Goal: Task Accomplishment & Management: Use online tool/utility

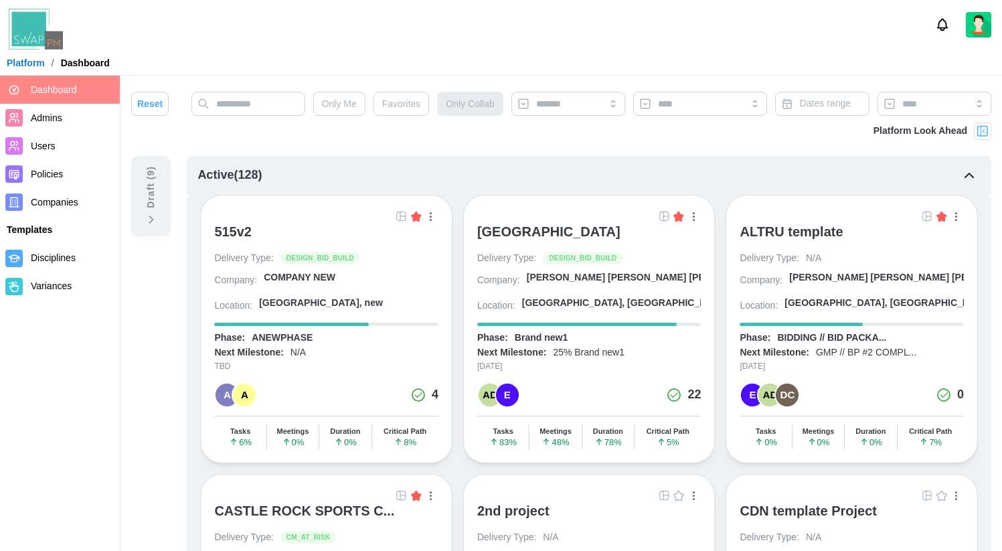
click at [940, 27] on icon "Notifications" at bounding box center [942, 24] width 15 height 15
click at [946, 28] on icon "Notifications" at bounding box center [942, 24] width 15 height 15
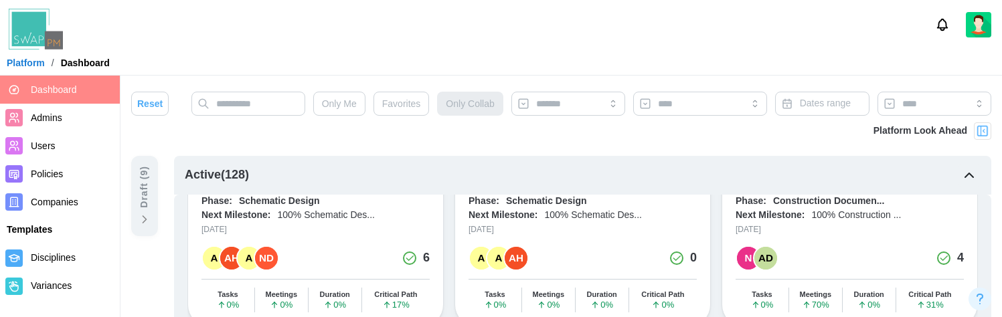
click at [939, 26] on icon "Notifications" at bounding box center [942, 24] width 15 height 15
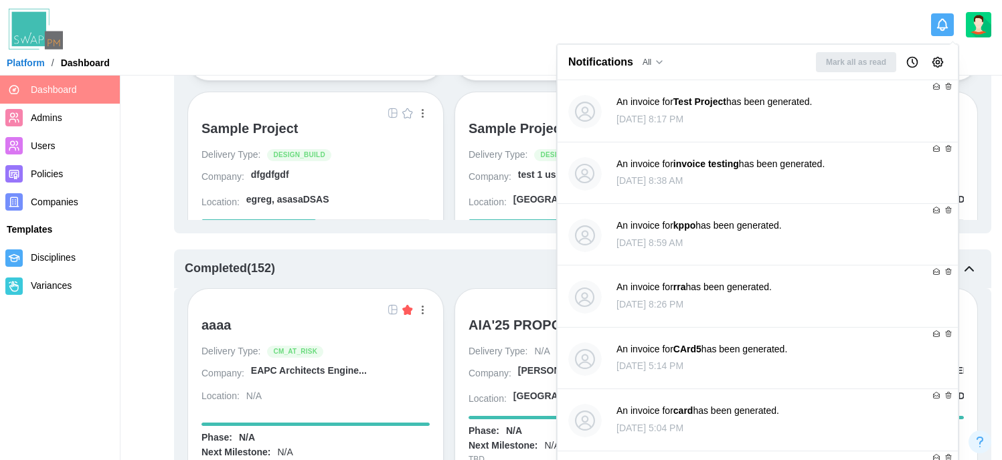
click at [944, 19] on icon "Notifications" at bounding box center [942, 24] width 15 height 15
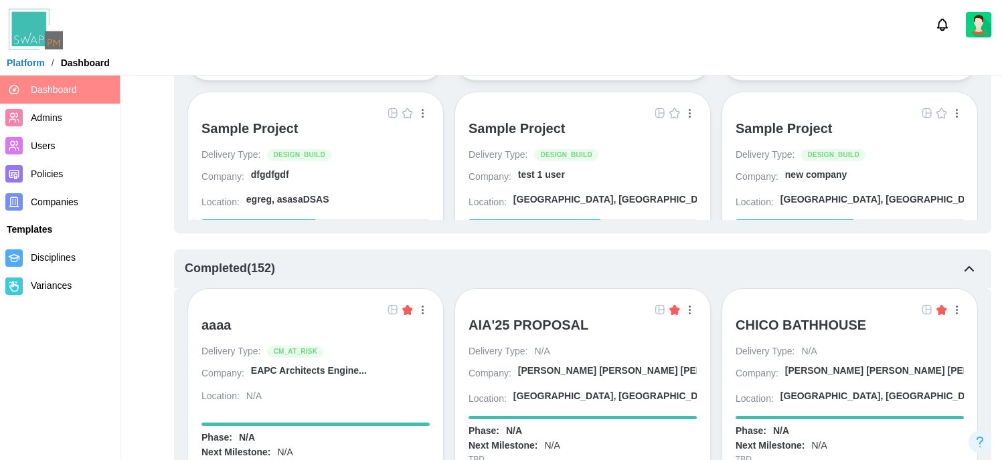
click at [944, 19] on icon "Notifications" at bounding box center [942, 24] width 15 height 15
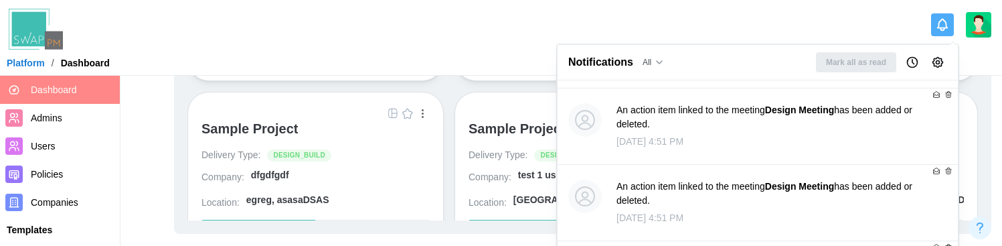
scroll to position [8722, 0]
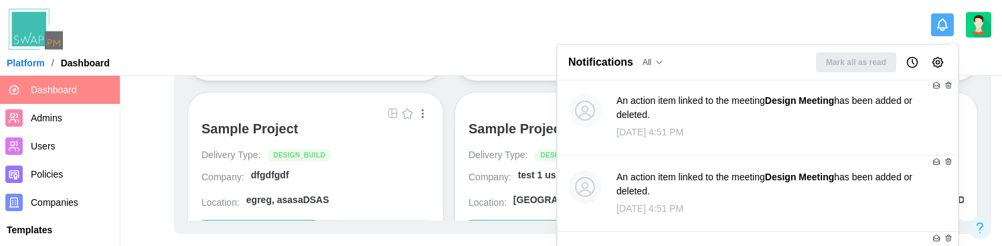
click at [938, 32] on button "Notifications" at bounding box center [942, 24] width 23 height 23
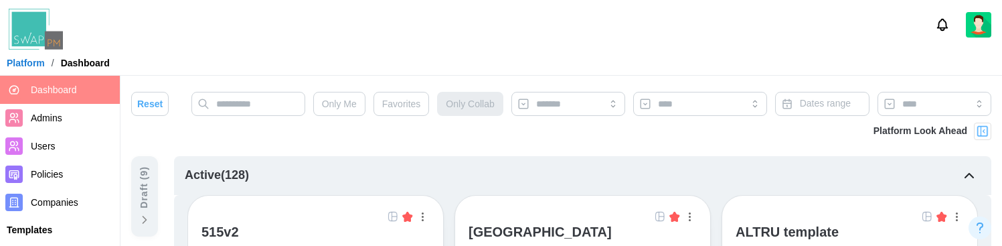
click at [942, 29] on icon "Notifications" at bounding box center [942, 24] width 15 height 15
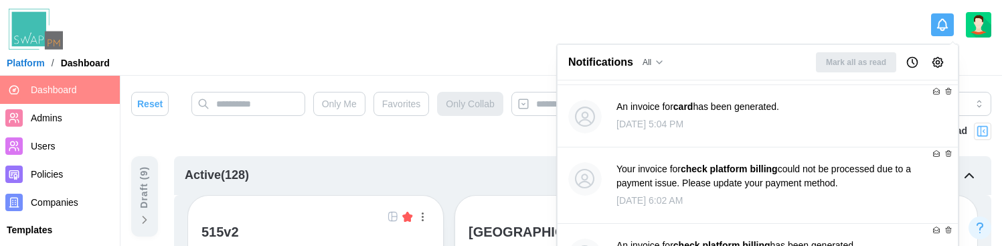
scroll to position [313, 0]
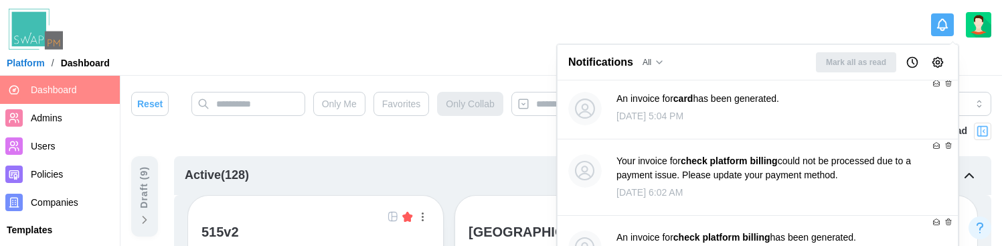
click at [940, 56] on button "Notification Preferences" at bounding box center [937, 62] width 19 height 19
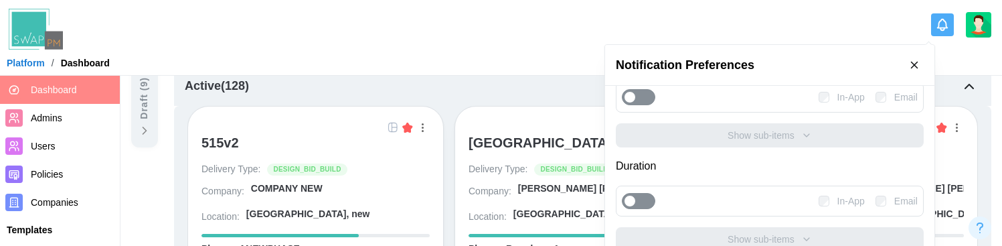
scroll to position [149, 0]
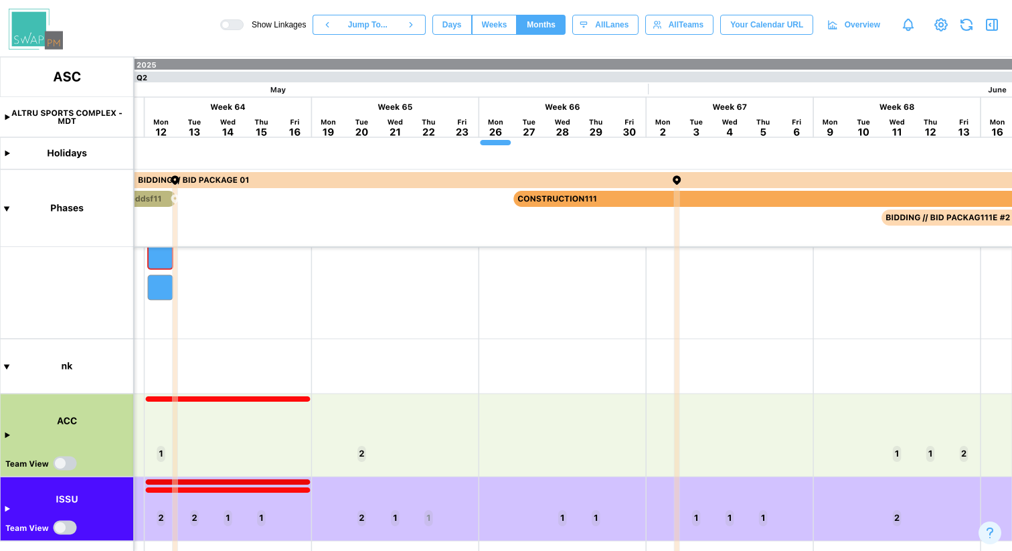
scroll to position [290, 0]
click at [68, 462] on canvas at bounding box center [506, 304] width 1012 height 494
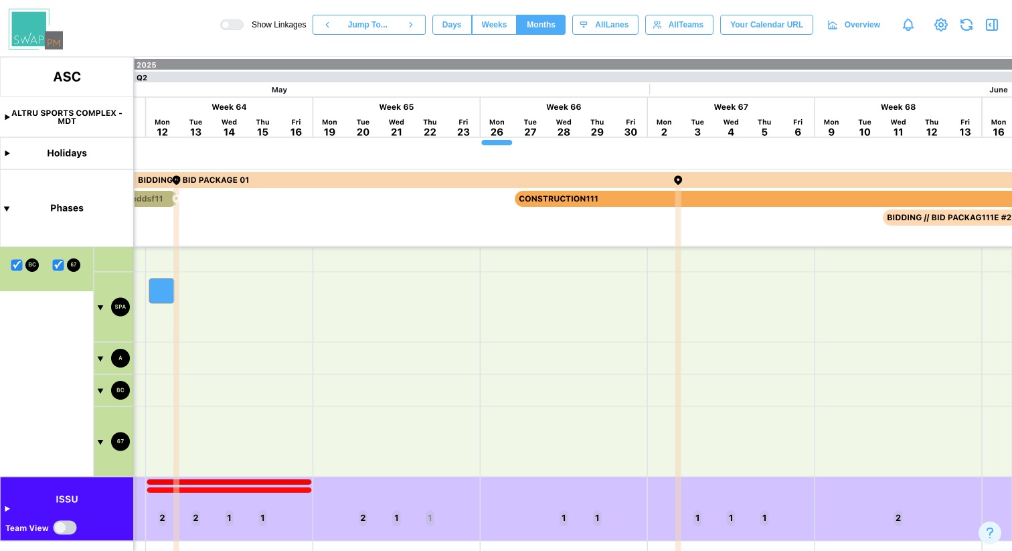
scroll to position [450, 0]
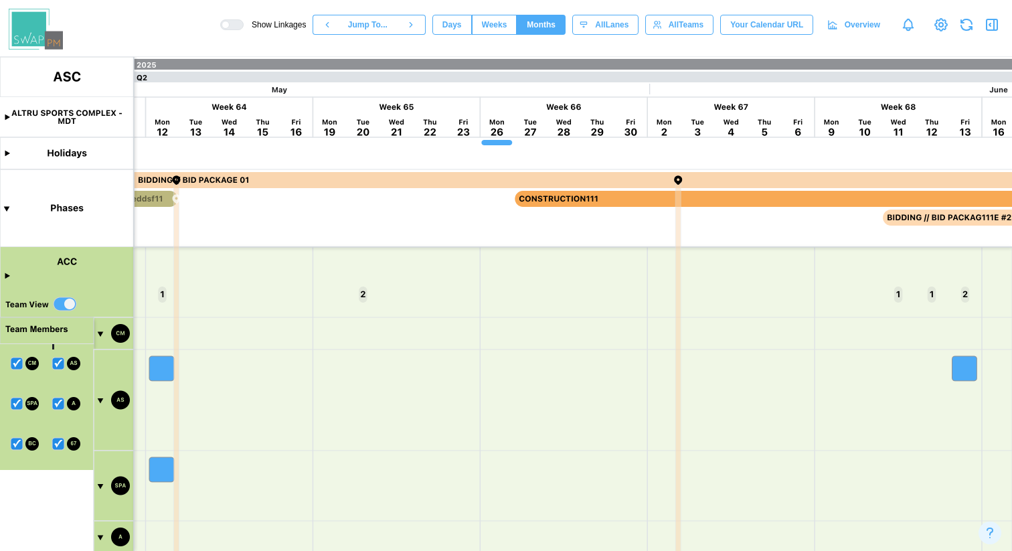
click at [58, 361] on canvas at bounding box center [506, 304] width 1012 height 494
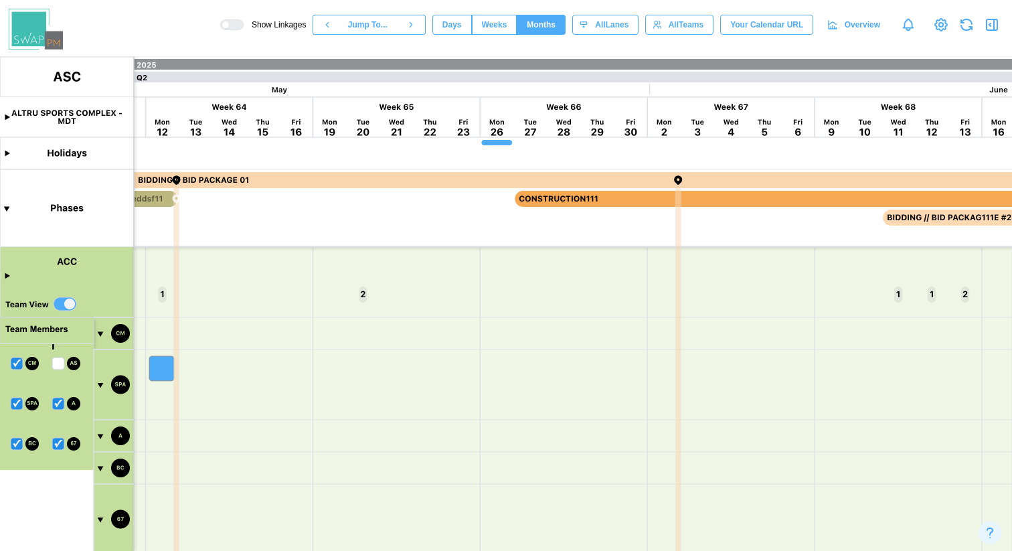
click at [58, 402] on canvas at bounding box center [506, 304] width 1012 height 494
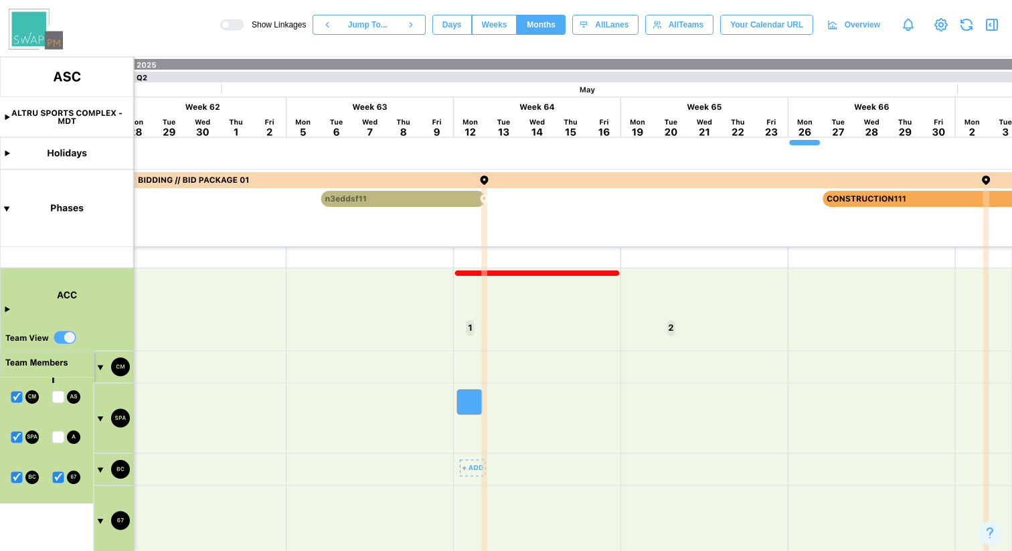
scroll to position [495, 0]
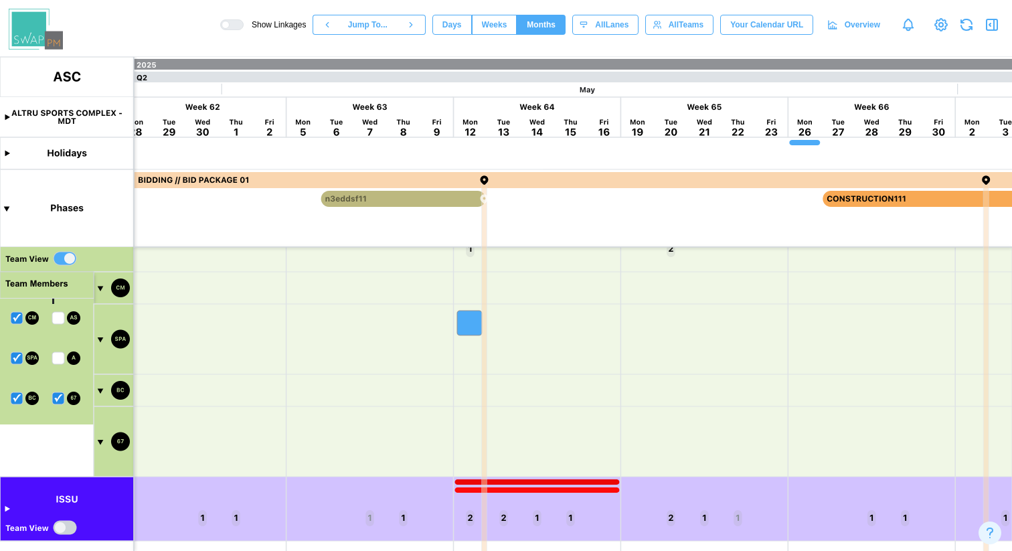
click at [15, 360] on canvas at bounding box center [506, 304] width 1012 height 494
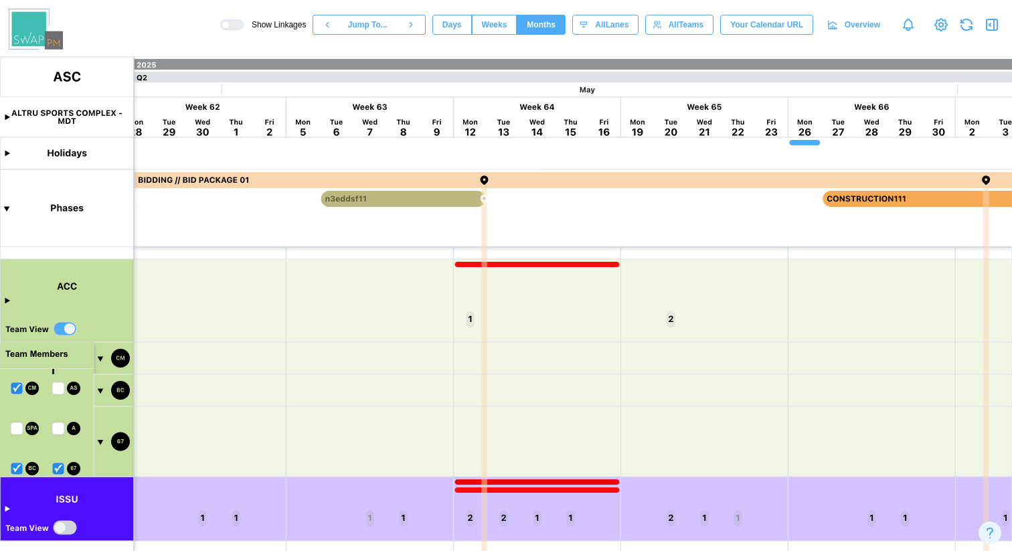
click at [19, 394] on canvas at bounding box center [506, 304] width 1012 height 494
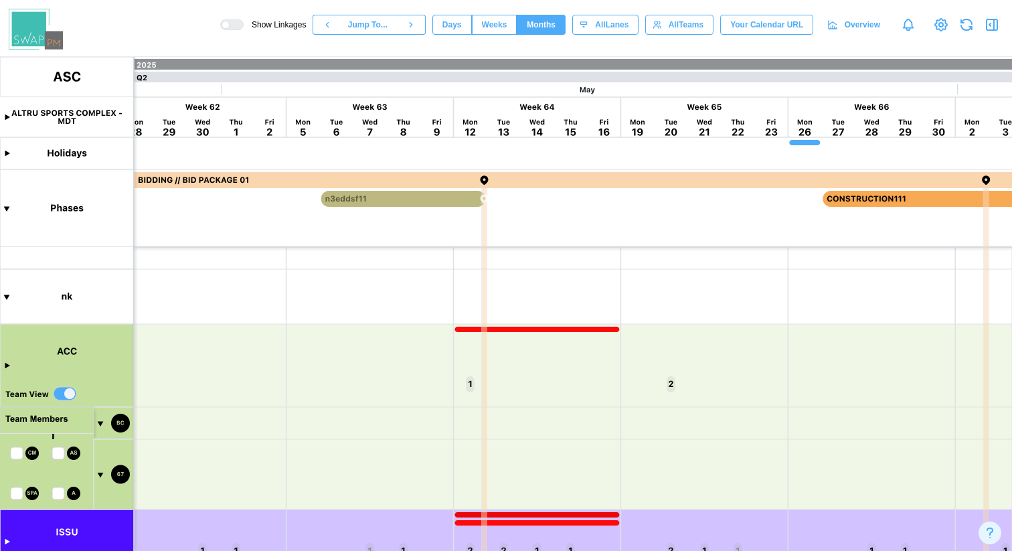
click at [11, 452] on canvas at bounding box center [506, 304] width 1012 height 494
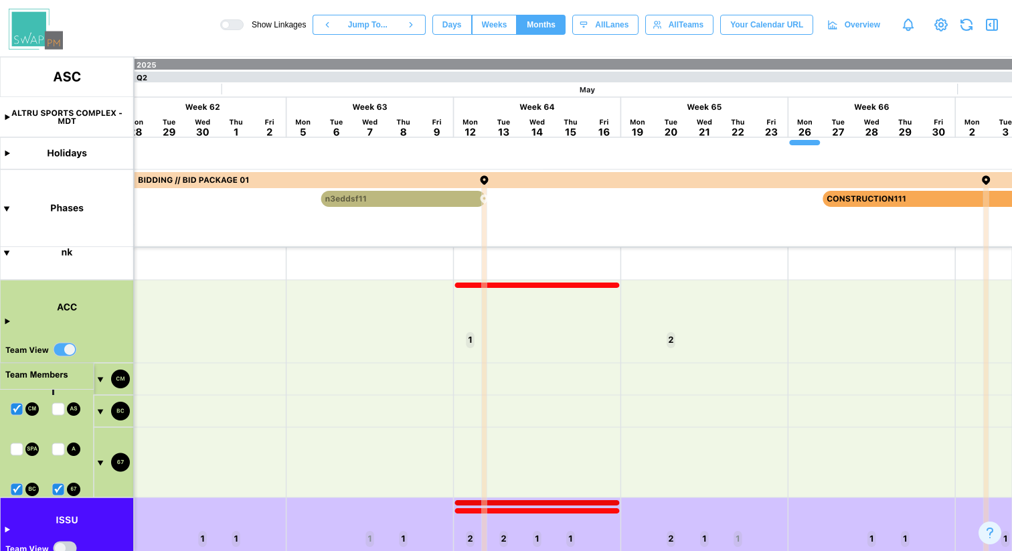
scroll to position [425, 0]
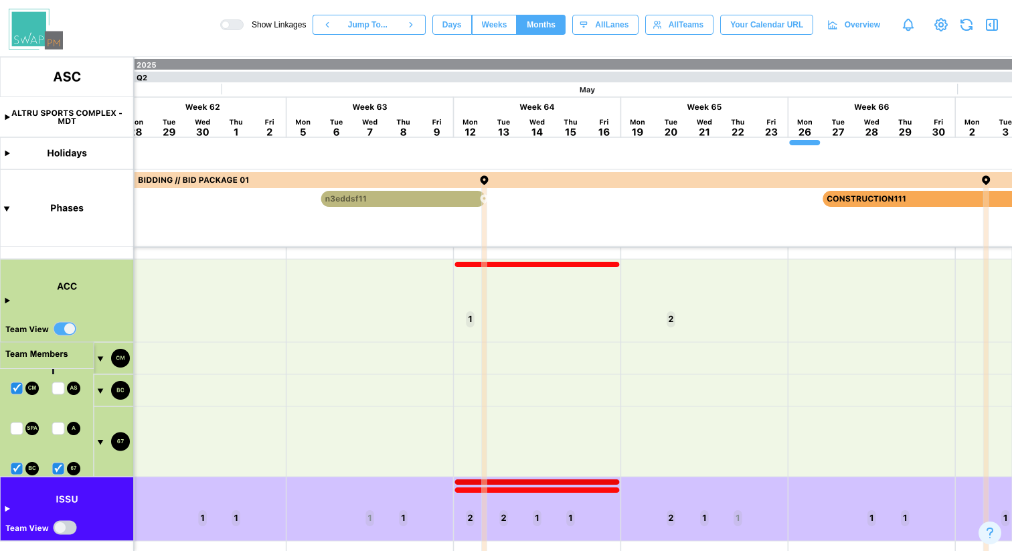
click at [12, 388] on canvas at bounding box center [506, 304] width 1012 height 494
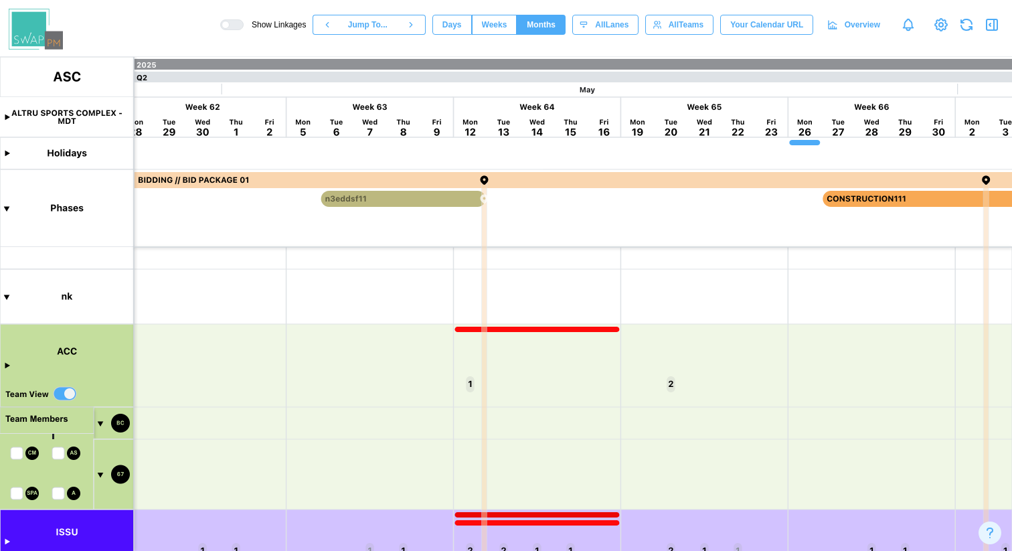
click at [15, 458] on canvas at bounding box center [506, 304] width 1012 height 494
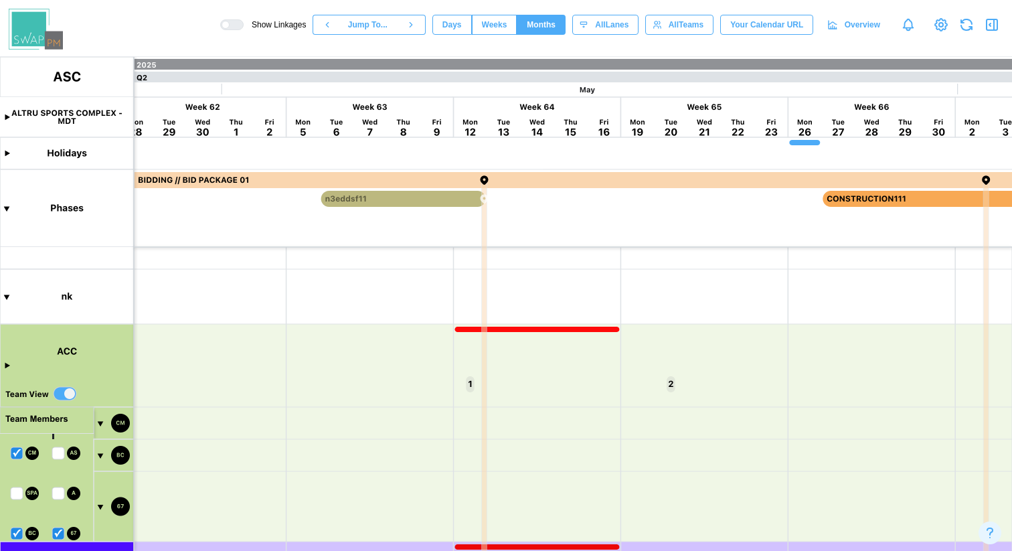
scroll to position [425, 0]
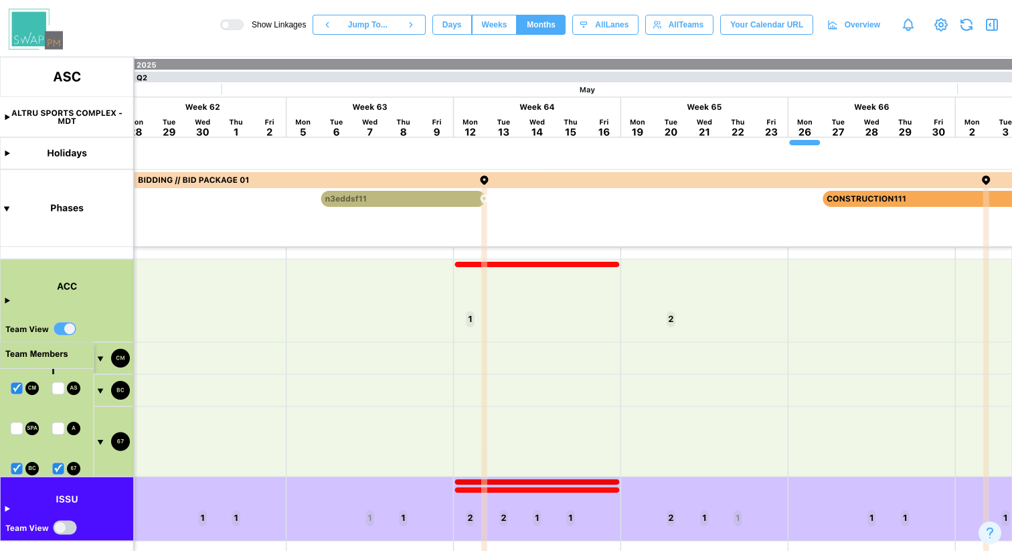
click at [99, 390] on canvas at bounding box center [506, 304] width 1012 height 494
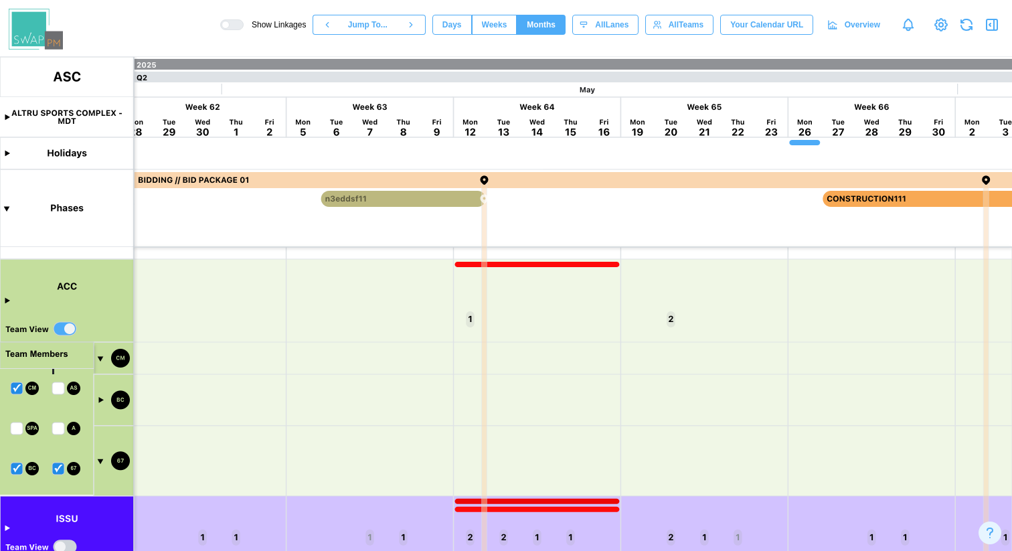
click at [99, 390] on canvas at bounding box center [506, 304] width 1012 height 494
click at [100, 352] on canvas at bounding box center [506, 304] width 1012 height 494
click at [101, 359] on canvas at bounding box center [506, 304] width 1012 height 494
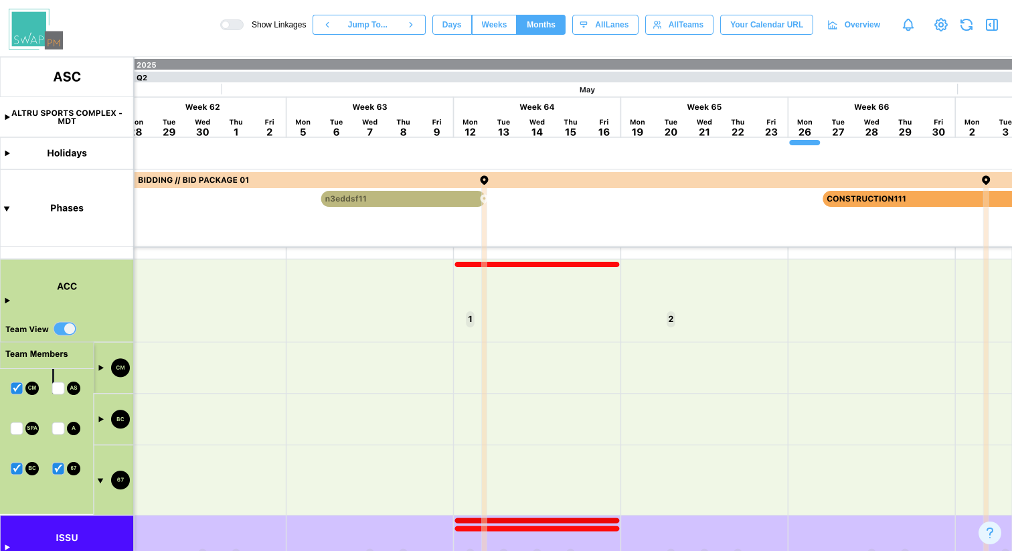
click at [101, 479] on canvas at bounding box center [506, 304] width 1012 height 494
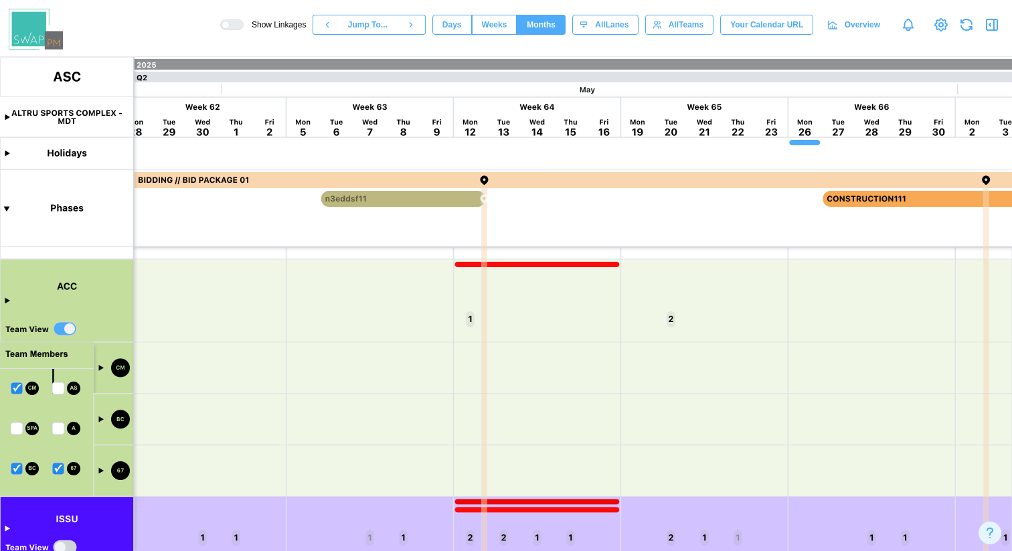
scroll to position [444, 0]
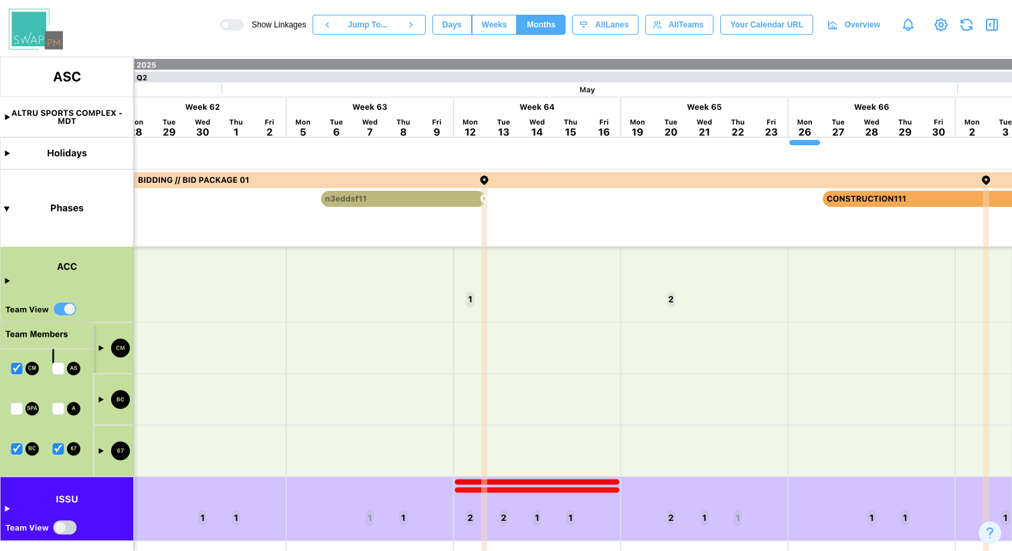
click at [102, 450] on canvas at bounding box center [506, 304] width 1012 height 494
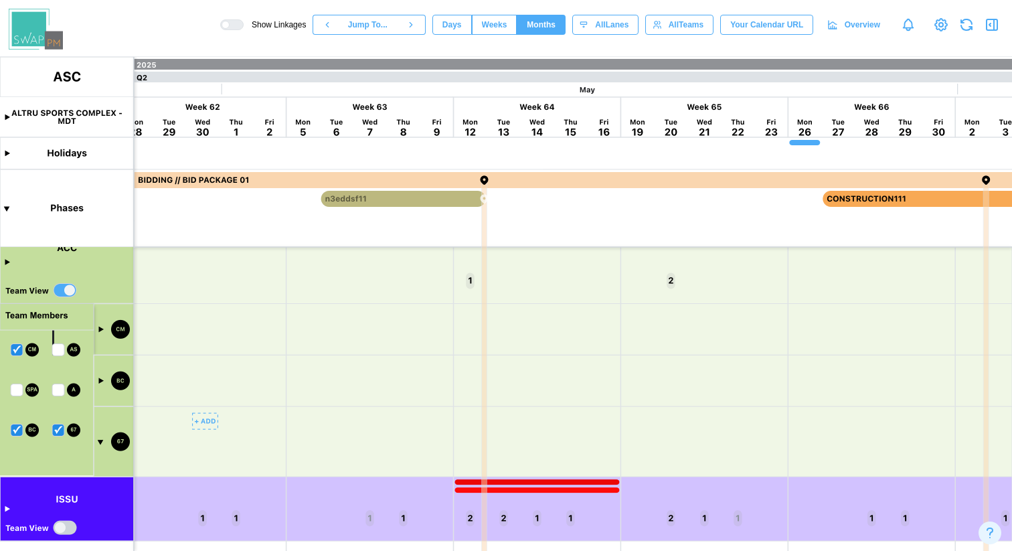
scroll to position [390, 0]
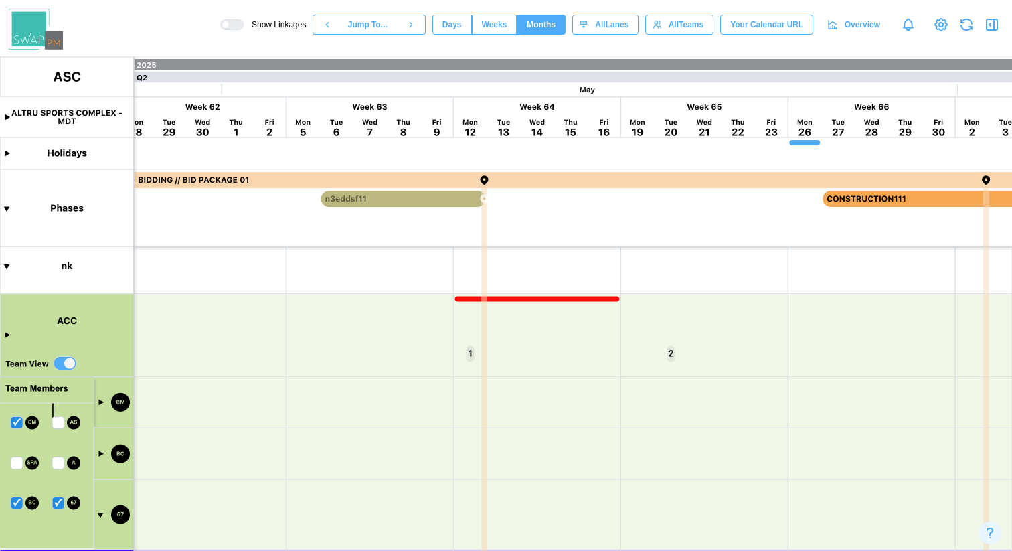
click at [9, 335] on canvas at bounding box center [506, 304] width 1012 height 494
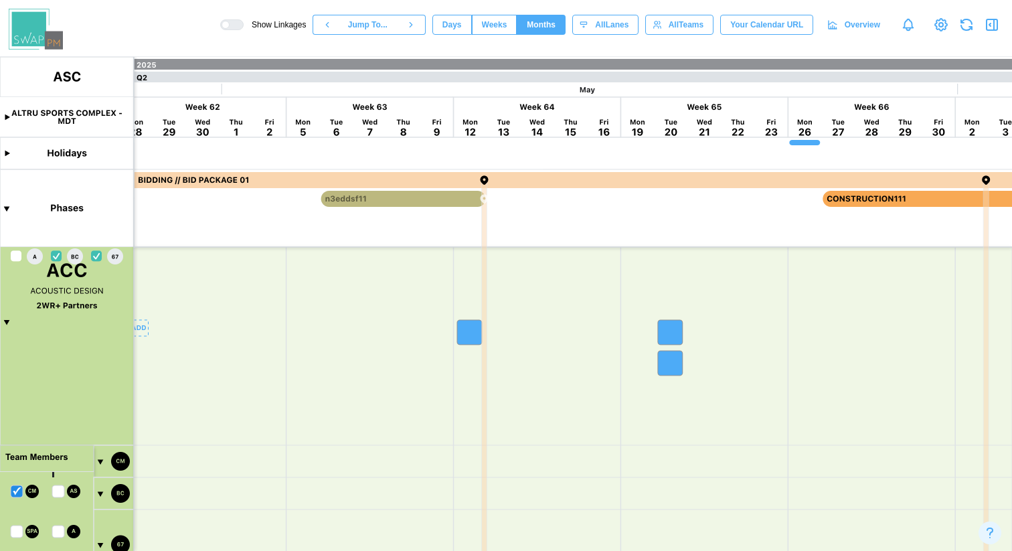
scroll to position [436, 0]
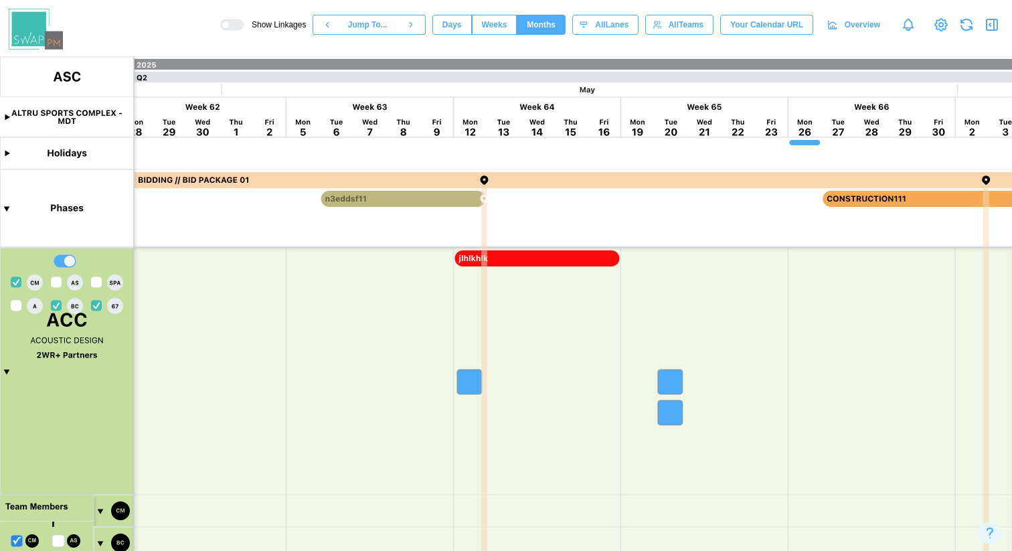
click at [96, 290] on canvas at bounding box center [506, 304] width 1012 height 494
click at [96, 282] on canvas at bounding box center [506, 304] width 1012 height 494
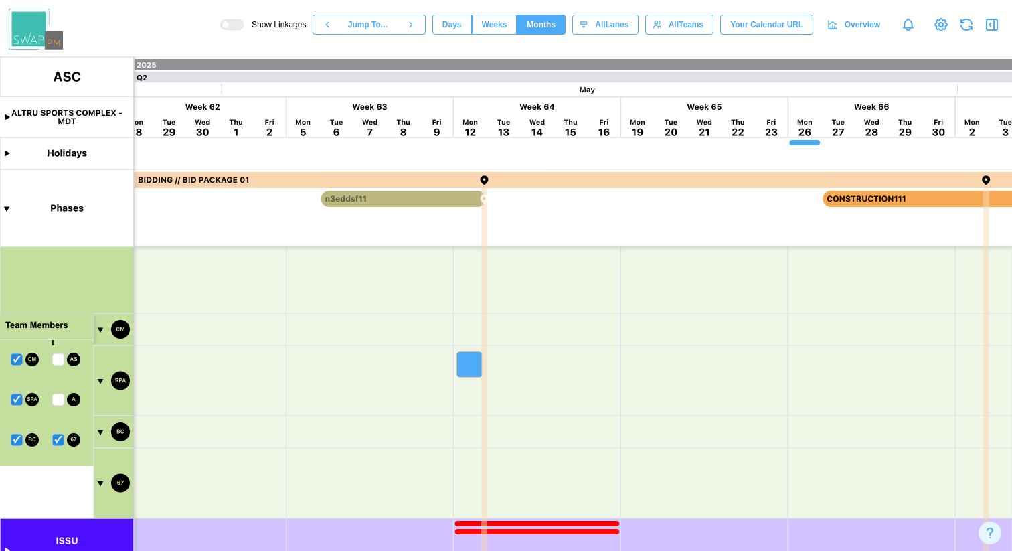
scroll to position [0, 10219]
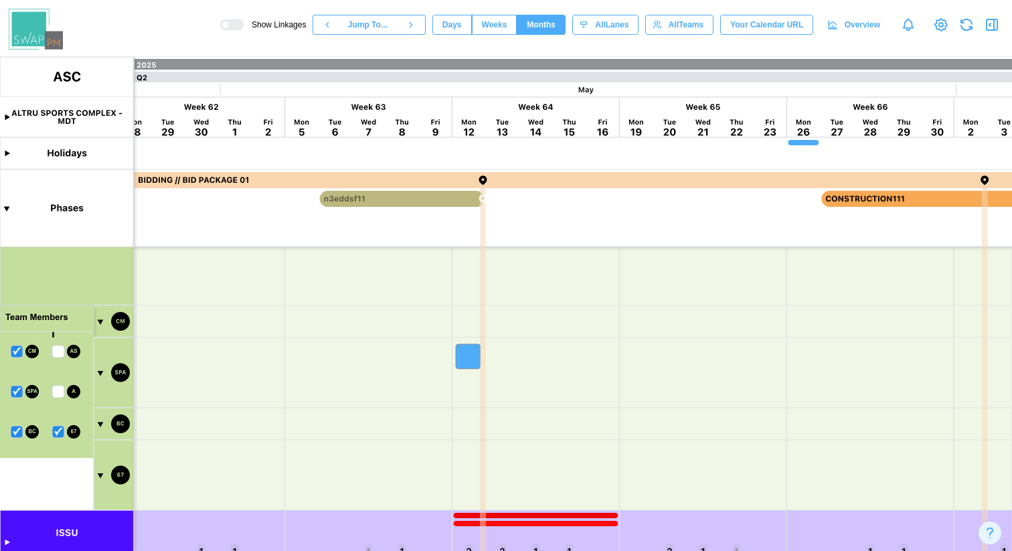
click at [101, 372] on canvas at bounding box center [506, 304] width 1012 height 494
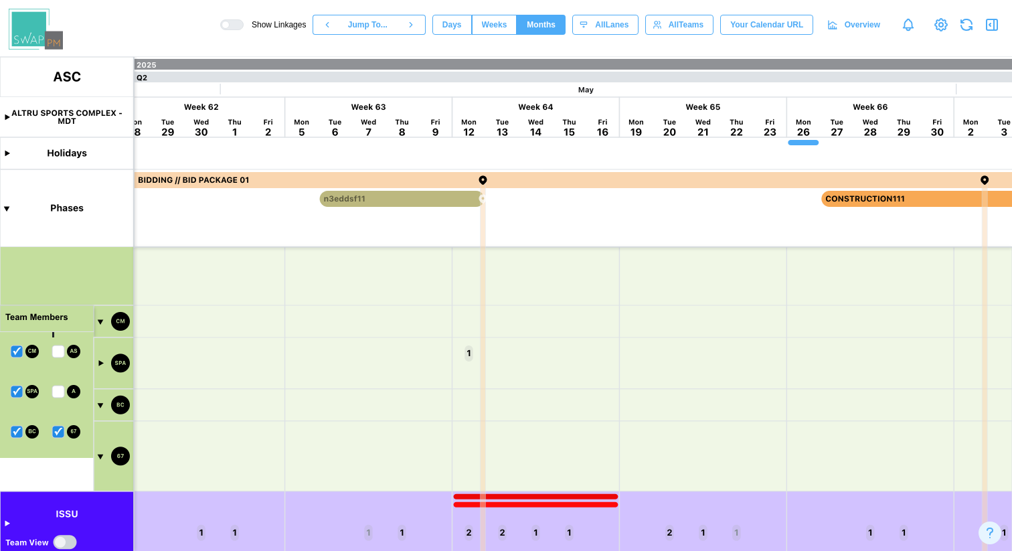
click at [101, 364] on canvas at bounding box center [506, 304] width 1012 height 494
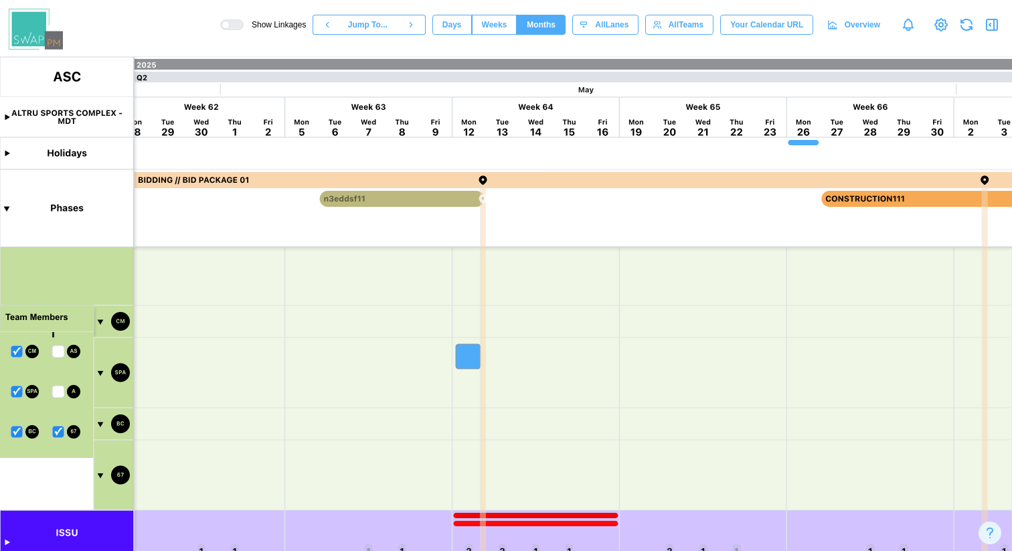
click at [102, 325] on canvas at bounding box center [506, 304] width 1012 height 494
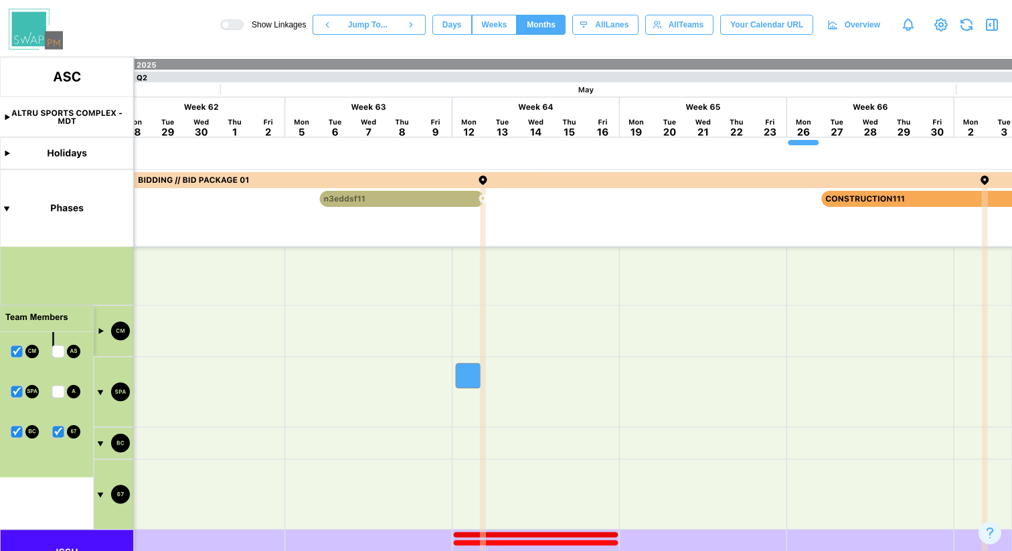
click at [102, 331] on canvas at bounding box center [506, 304] width 1012 height 494
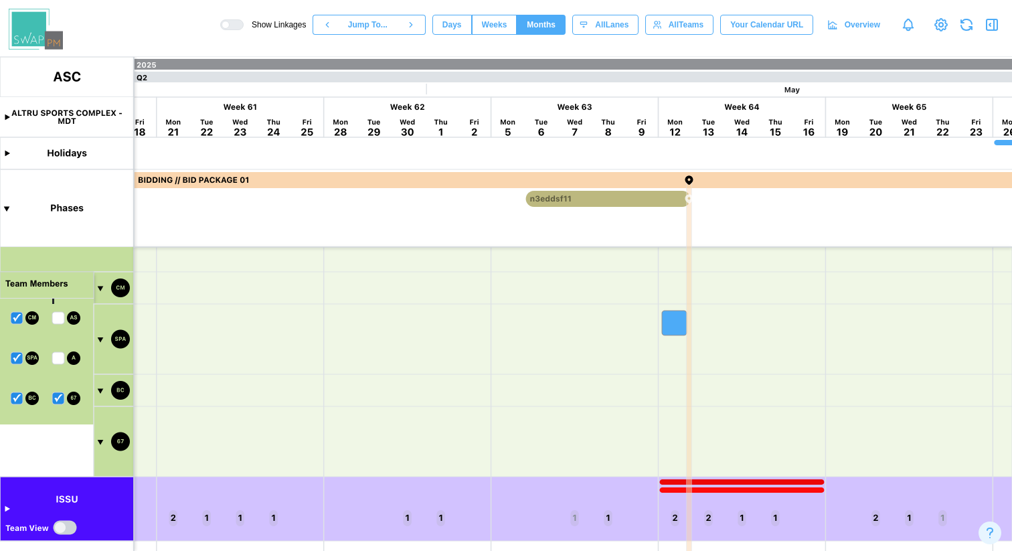
scroll to position [0, 10364]
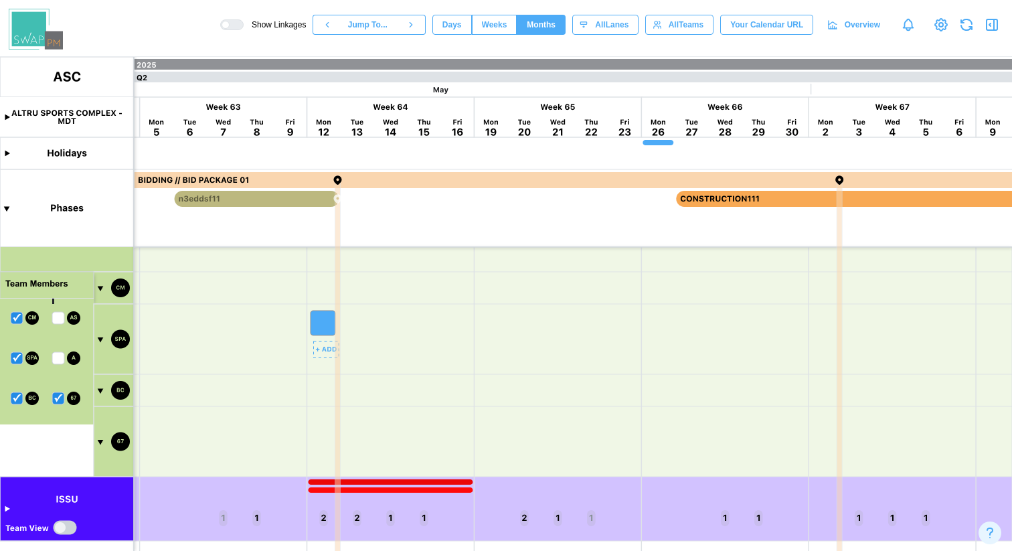
drag, startPoint x: 329, startPoint y: 329, endPoint x: 257, endPoint y: 350, distance: 74.7
click at [257, 350] on canvas at bounding box center [506, 304] width 1012 height 494
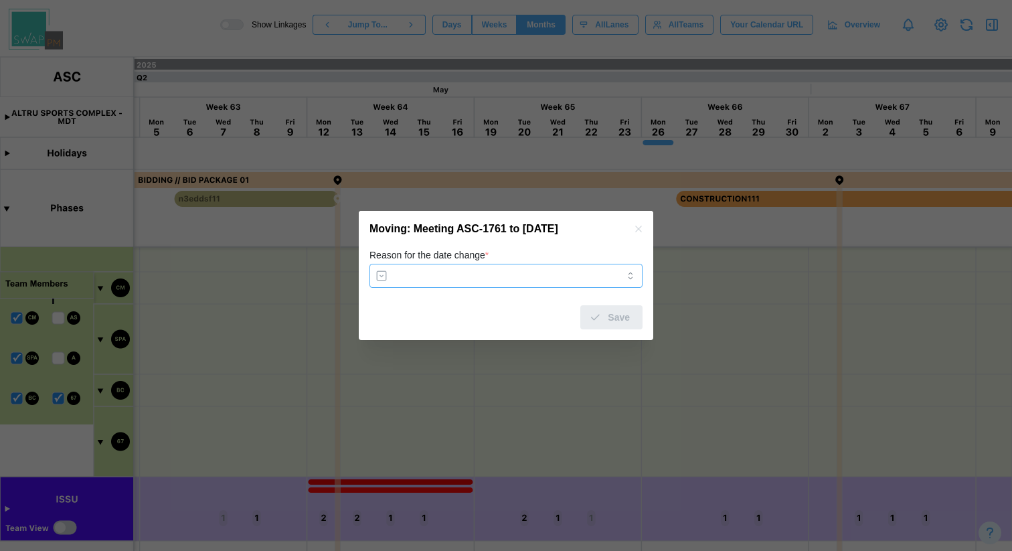
click at [454, 281] on input "Reason for the date change *" at bounding box center [505, 276] width 273 height 24
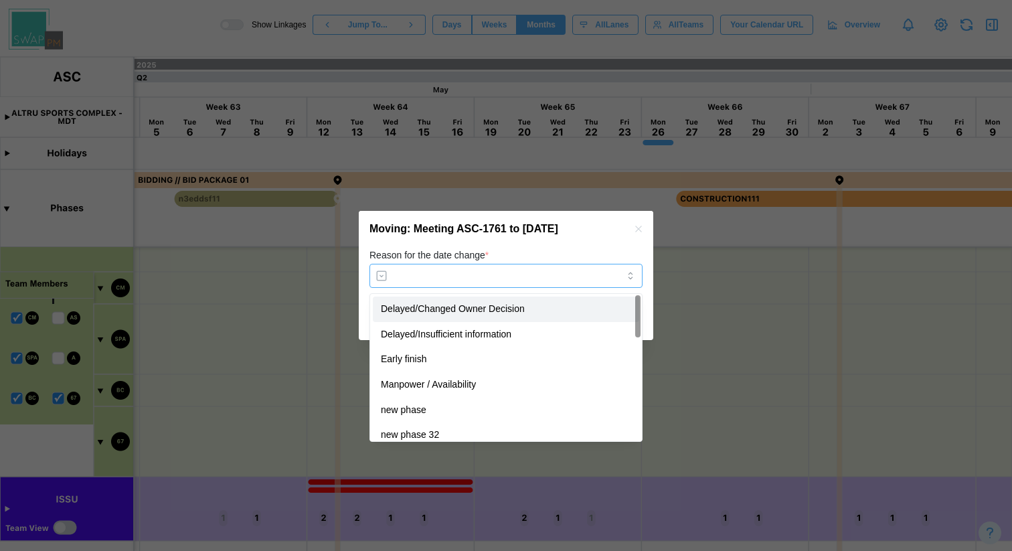
type input "**********"
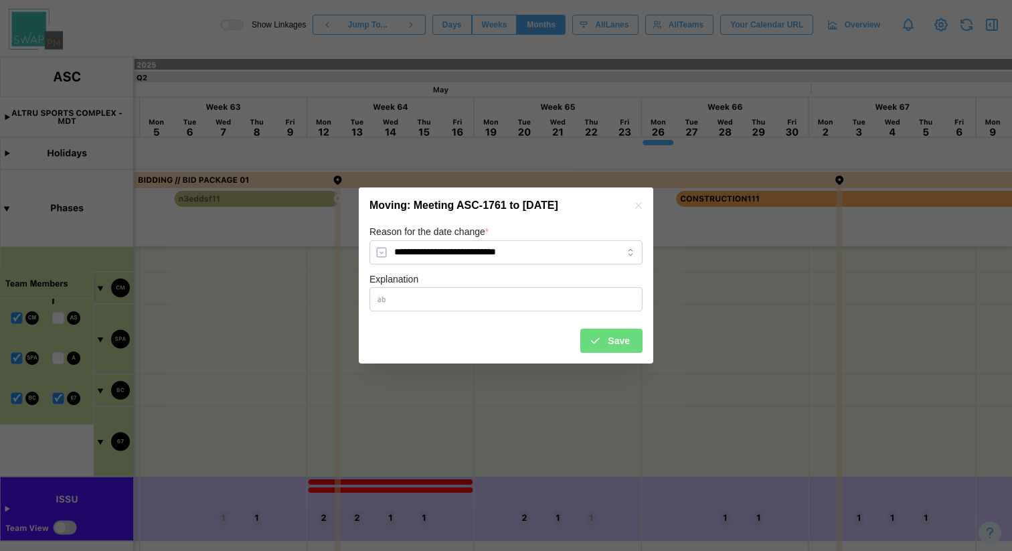
click at [603, 336] on div "Save" at bounding box center [609, 340] width 41 height 23
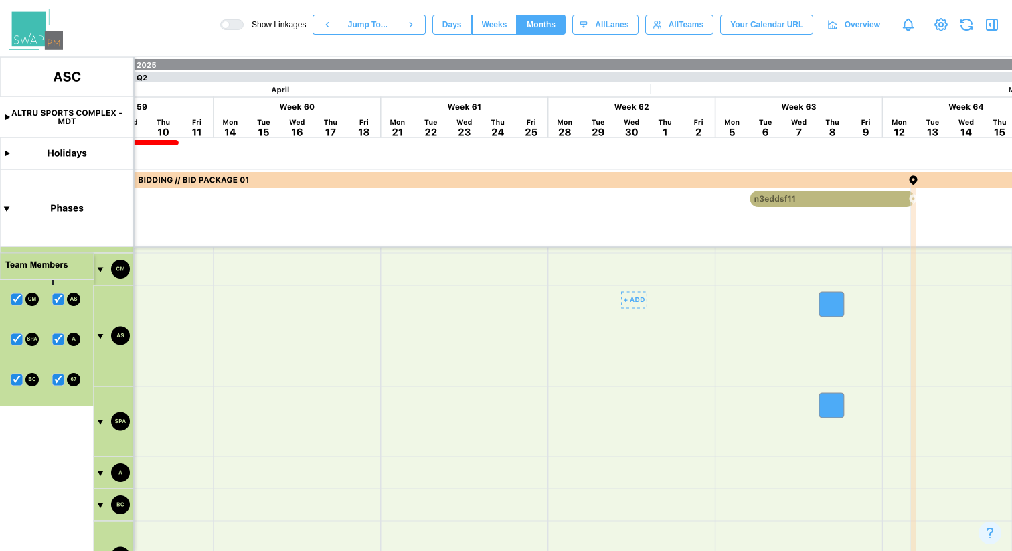
scroll to position [0, 9770]
